Goal: Information Seeking & Learning: Learn about a topic

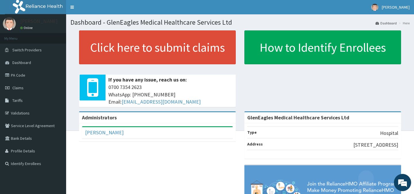
click at [332, 8] on nav "Toggle navigation [PERSON_NAME][GEOGRAPHIC_DATA][PERSON_NAME] - [EMAIL_ADDRESS]…" at bounding box center [240, 7] width 348 height 14
click at [19, 101] on span "Tariffs" at bounding box center [17, 100] width 10 height 5
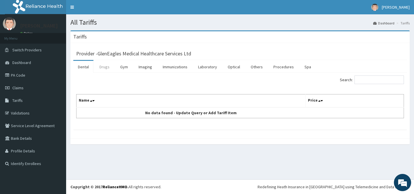
click at [103, 68] on link "Drugs" at bounding box center [104, 67] width 19 height 12
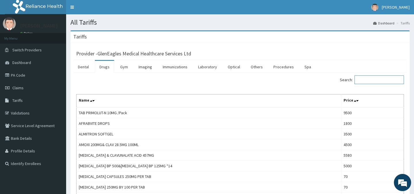
click at [372, 83] on input "Search:" at bounding box center [378, 80] width 49 height 9
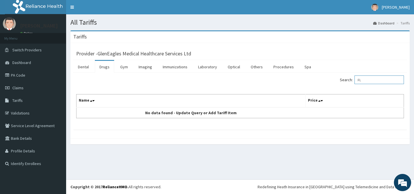
type input "F"
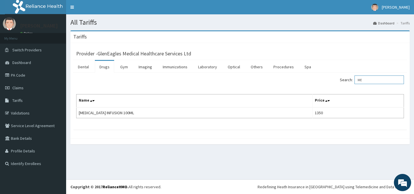
type input "M"
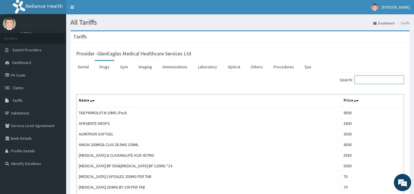
drag, startPoint x: 372, startPoint y: 83, endPoint x: 383, endPoint y: 75, distance: 13.8
click at [384, 71] on ul "Dental Drugs Gym Imaging Immunizations Laboratory Optical Others Procedures Spa" at bounding box center [239, 66] width 333 height 13
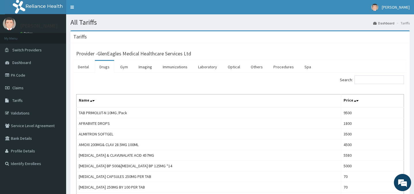
click at [385, 70] on ul "Dental Drugs Gym Imaging Immunizations Laboratory Optical Others Procedures Spa" at bounding box center [239, 66] width 333 height 13
click at [386, 69] on ul "Dental Drugs Gym Imaging Immunizations Laboratory Optical Others Procedures Spa" at bounding box center [239, 66] width 333 height 13
click at [286, 69] on link "Procedures" at bounding box center [284, 67] width 30 height 12
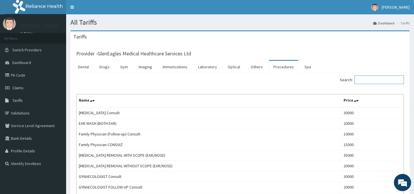
click at [373, 79] on input "Search:" at bounding box center [378, 80] width 49 height 9
click at [233, 66] on link "Optical" at bounding box center [234, 67] width 22 height 12
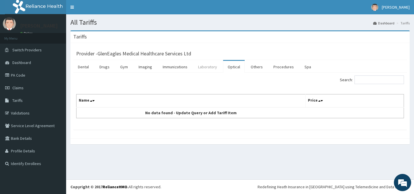
click at [209, 65] on link "Laboratory" at bounding box center [207, 67] width 28 height 12
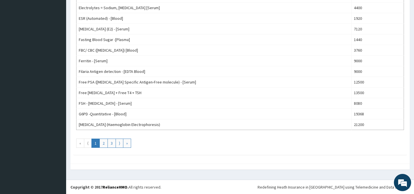
scroll to position [509, 0]
click at [104, 142] on link "2" at bounding box center [103, 142] width 8 height 9
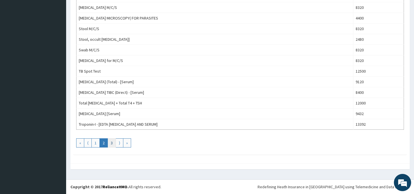
click at [112, 143] on link "3" at bounding box center [111, 142] width 8 height 9
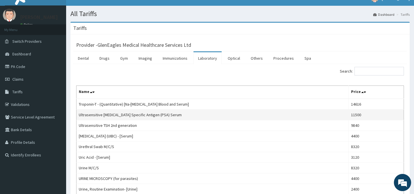
scroll to position [0, 0]
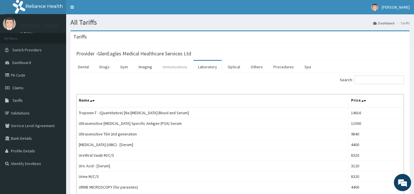
click at [177, 69] on link "Immunizations" at bounding box center [175, 67] width 34 height 12
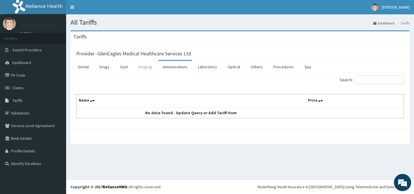
click at [145, 66] on link "Imaging" at bounding box center [145, 67] width 23 height 12
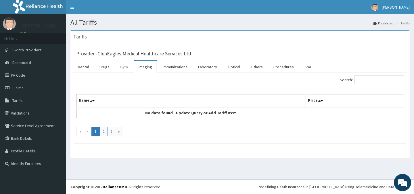
click at [123, 68] on link "Gym" at bounding box center [123, 67] width 17 height 12
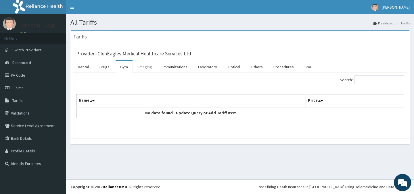
click at [145, 67] on link "Imaging" at bounding box center [145, 67] width 23 height 12
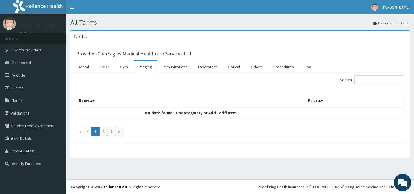
click at [104, 68] on link "Drugs" at bounding box center [104, 67] width 19 height 12
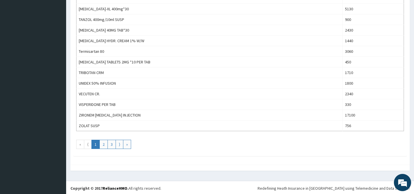
scroll to position [509, 0]
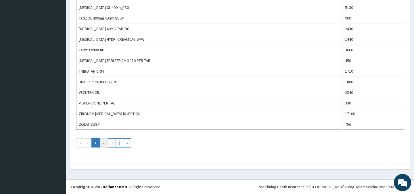
click at [104, 143] on link "2" at bounding box center [103, 142] width 8 height 9
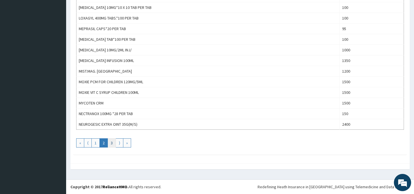
click at [114, 143] on link "3" at bounding box center [111, 142] width 8 height 9
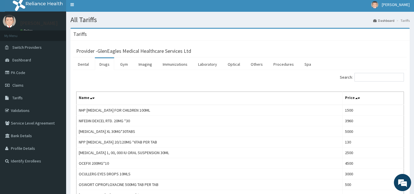
scroll to position [0, 0]
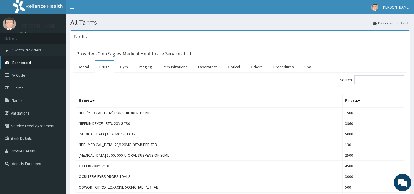
click at [20, 61] on span "Dashboard" at bounding box center [21, 62] width 19 height 5
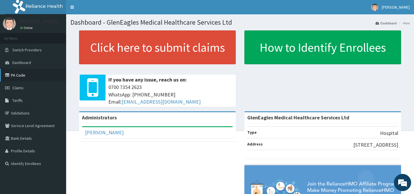
click at [19, 76] on link "PA Code" at bounding box center [33, 75] width 66 height 13
